Goal: Task Accomplishment & Management: Use online tool/utility

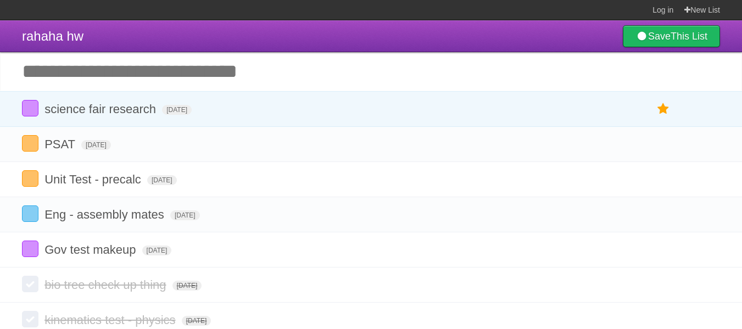
scroll to position [14, 0]
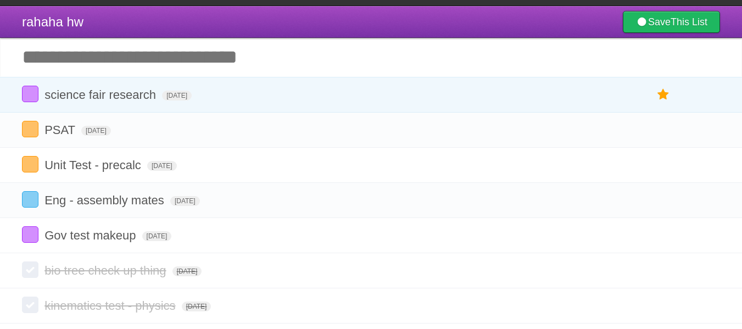
click at [239, 63] on input "Add another task" at bounding box center [371, 57] width 742 height 38
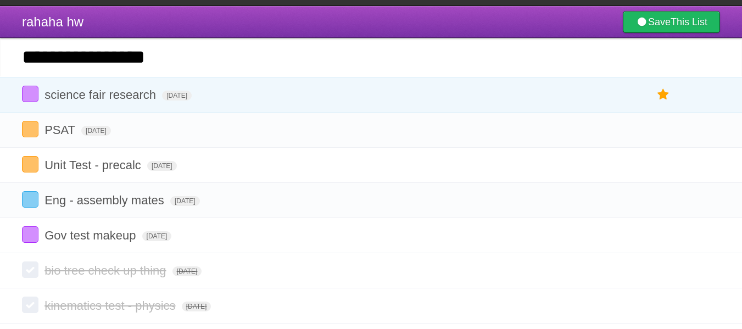
type input "**********"
click input "*********" at bounding box center [0, 0] width 0 height 0
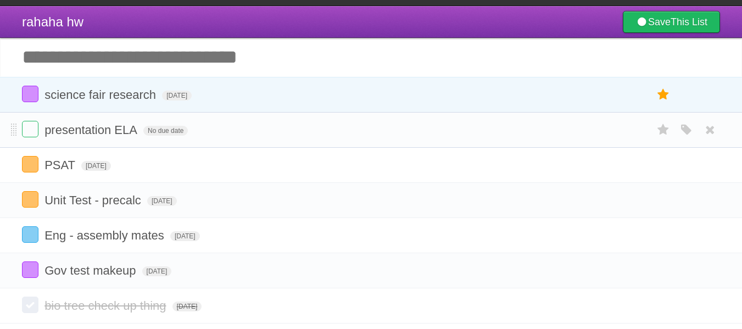
click at [676, 130] on ul "White Red Blue Green Purple Orange" at bounding box center [684, 130] width 74 height 18
click at [683, 127] on icon "button" at bounding box center [686, 130] width 15 height 14
click at [637, 128] on label "Orange" at bounding box center [639, 130] width 12 height 12
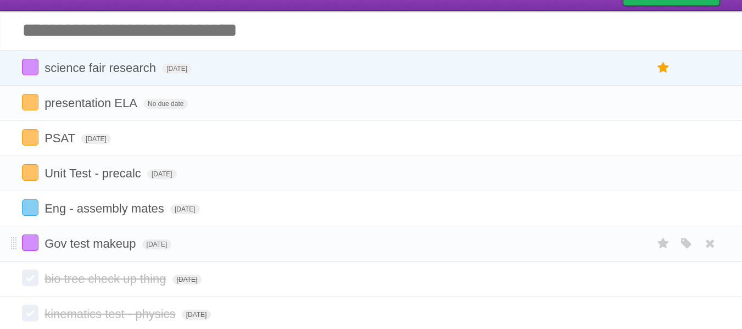
scroll to position [0, 0]
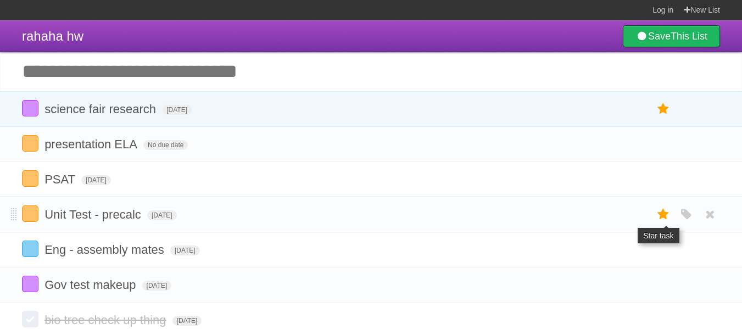
click at [661, 215] on icon at bounding box center [663, 214] width 15 height 18
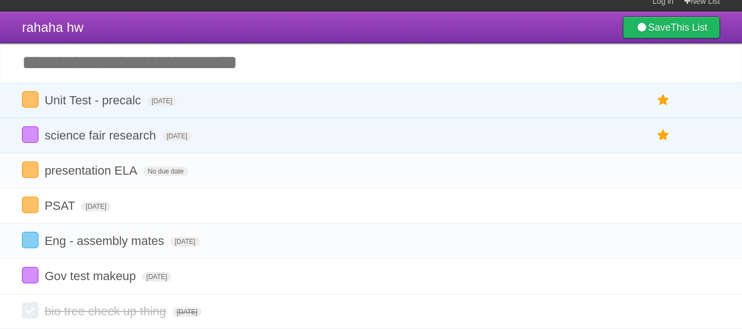
scroll to position [10, 0]
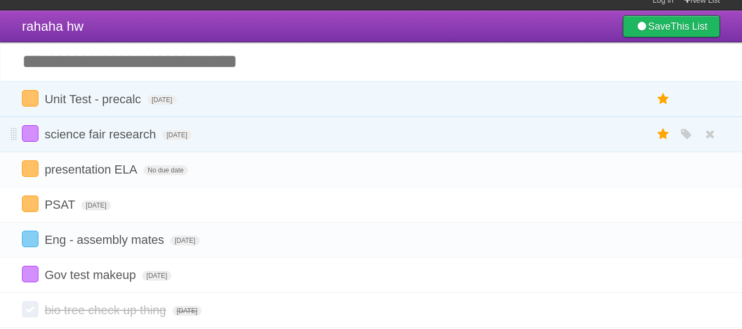
click at [697, 125] on li "science fair research [DATE] White Red Blue Green Purple Orange" at bounding box center [371, 134] width 742 height 36
click at [693, 130] on icon "button" at bounding box center [686, 134] width 15 height 14
click at [609, 136] on label "Green" at bounding box center [609, 134] width 12 height 12
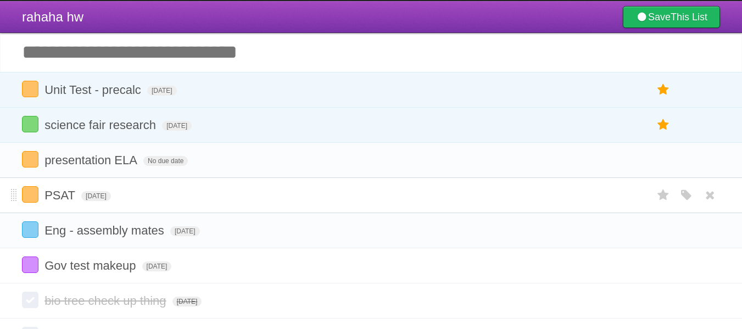
scroll to position [21, 0]
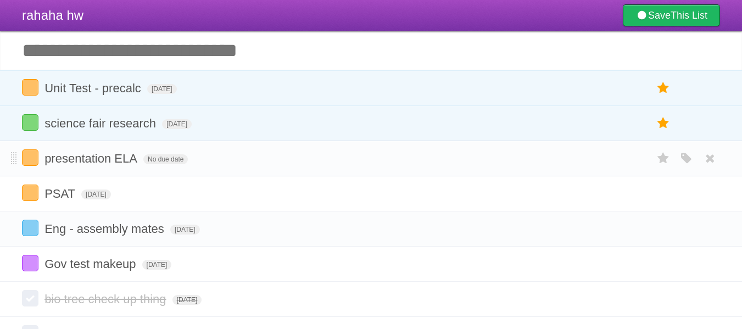
drag, startPoint x: 516, startPoint y: 209, endPoint x: 202, endPoint y: 170, distance: 316.1
click at [202, 170] on ul "presentation ELA No due date White Red Blue Green Purple Orange PSAT [DATE] Whi…" at bounding box center [371, 211] width 742 height 141
click at [174, 162] on span "No due date" at bounding box center [165, 159] width 45 height 10
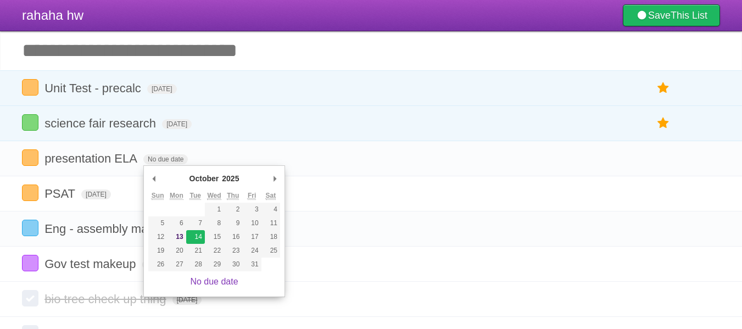
type span "[DATE]"
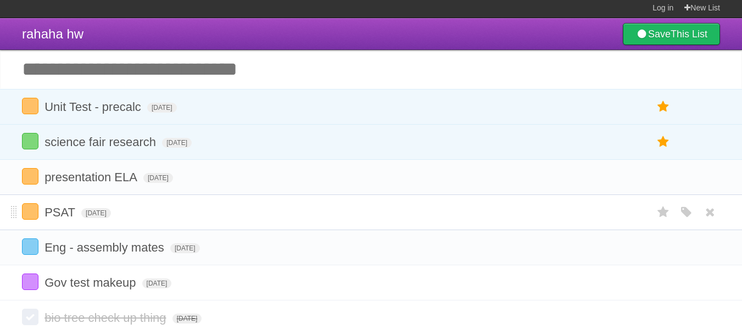
scroll to position [0, 0]
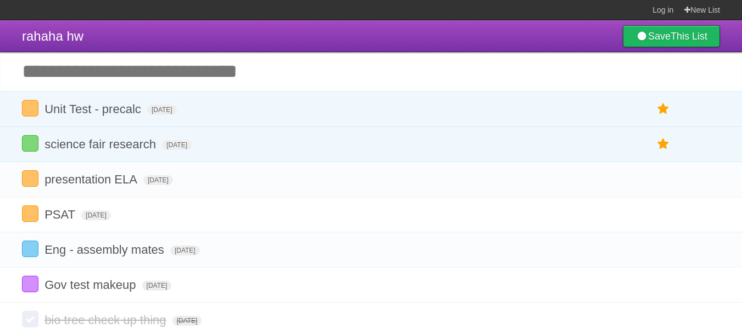
click at [231, 77] on input "Add another task" at bounding box center [371, 71] width 742 height 38
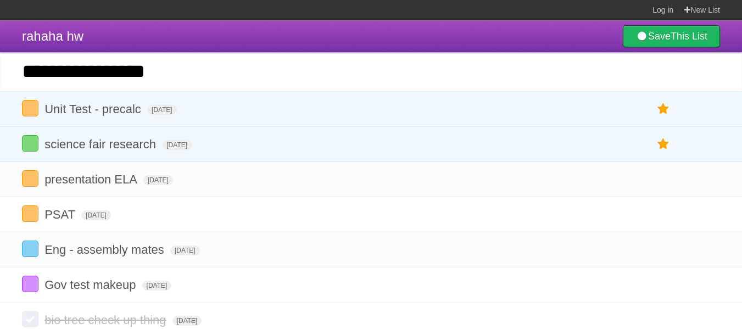
type input "**********"
click input "*********" at bounding box center [0, 0] width 0 height 0
